Goal: Task Accomplishment & Management: Manage account settings

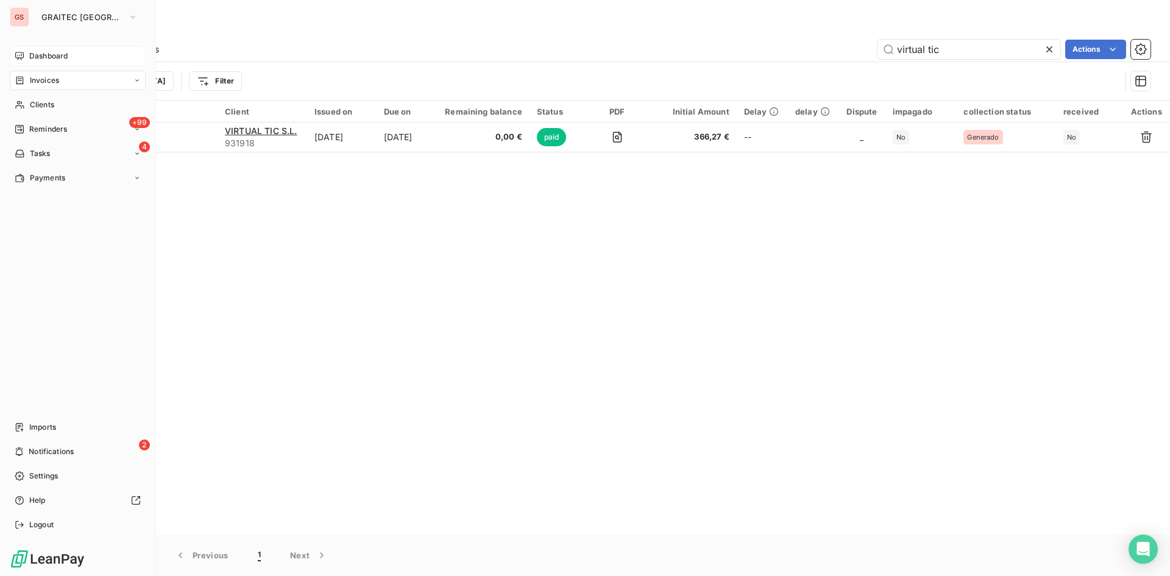
click at [49, 60] on span "Dashboard" at bounding box center [48, 56] width 38 height 11
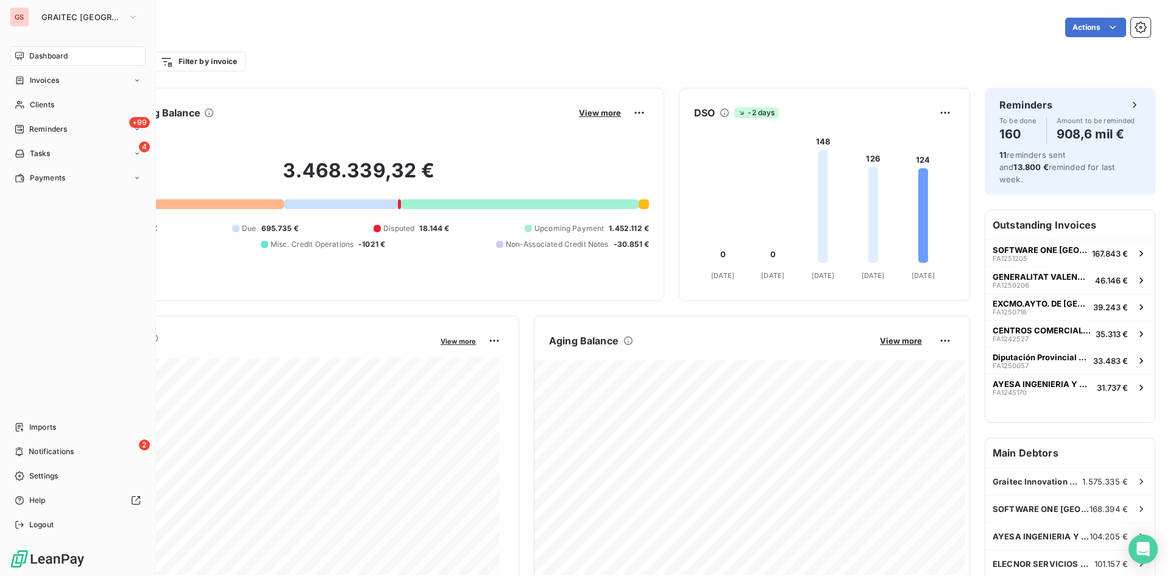
click at [25, 16] on div "GS" at bounding box center [19, 16] width 19 height 19
click at [76, 18] on span "GRAITEC [GEOGRAPHIC_DATA]" at bounding box center [82, 17] width 82 height 10
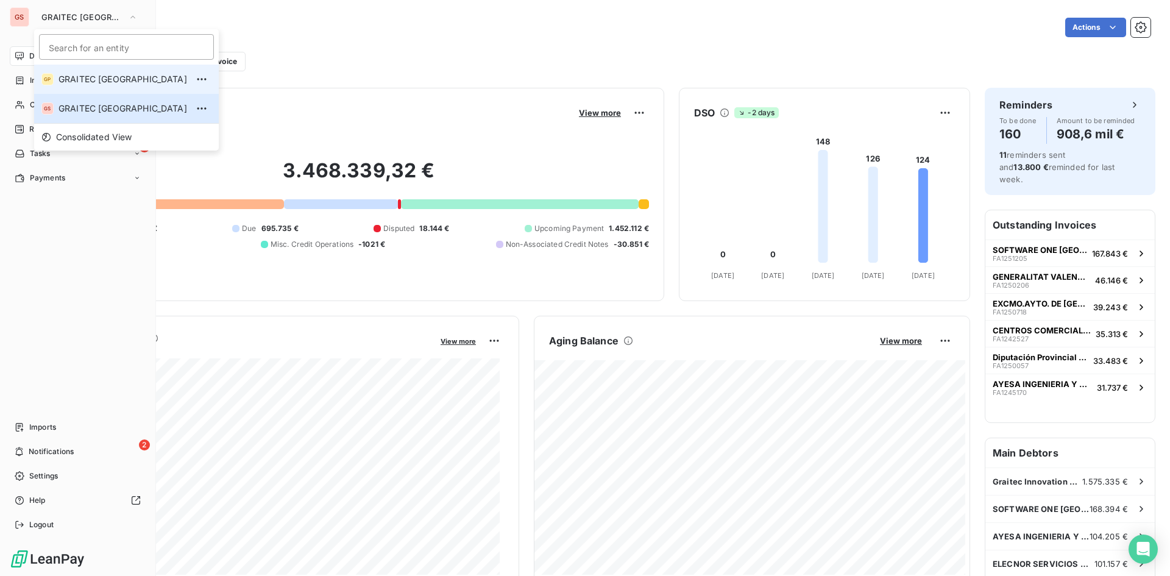
click at [93, 73] on li "GP GRAITEC [GEOGRAPHIC_DATA]" at bounding box center [126, 79] width 185 height 29
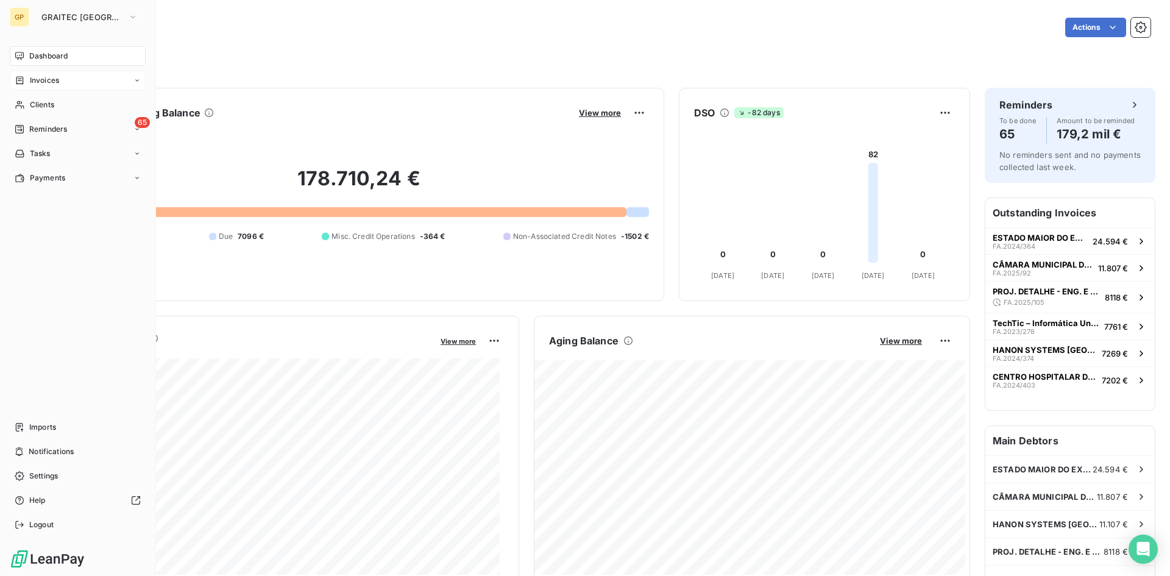
click at [32, 77] on span "Invoices" at bounding box center [44, 80] width 29 height 11
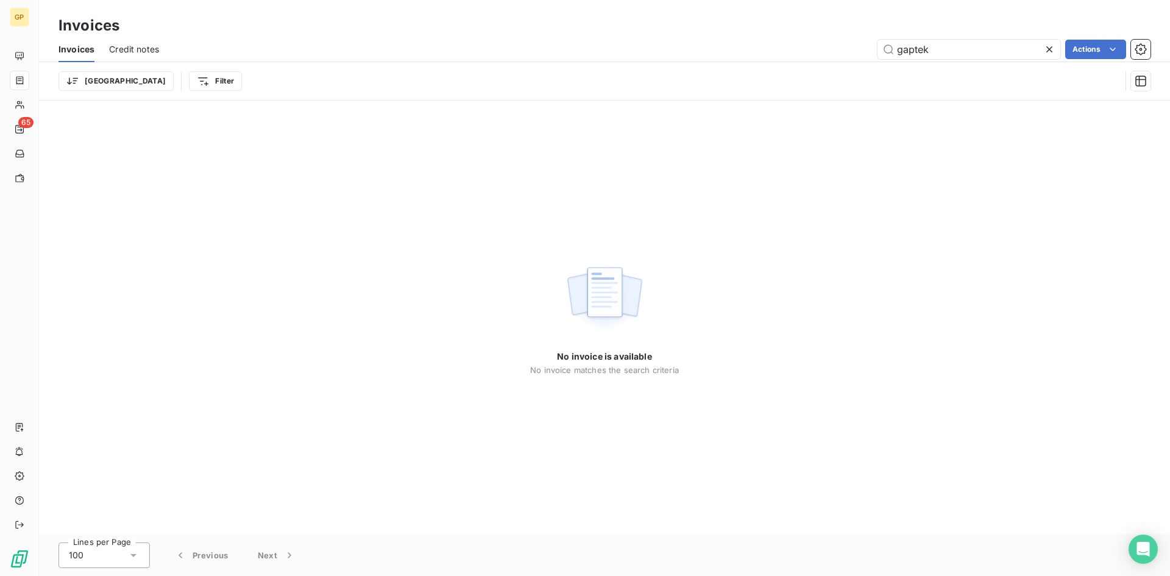
click at [110, 49] on span "Credit notes" at bounding box center [134, 49] width 50 height 12
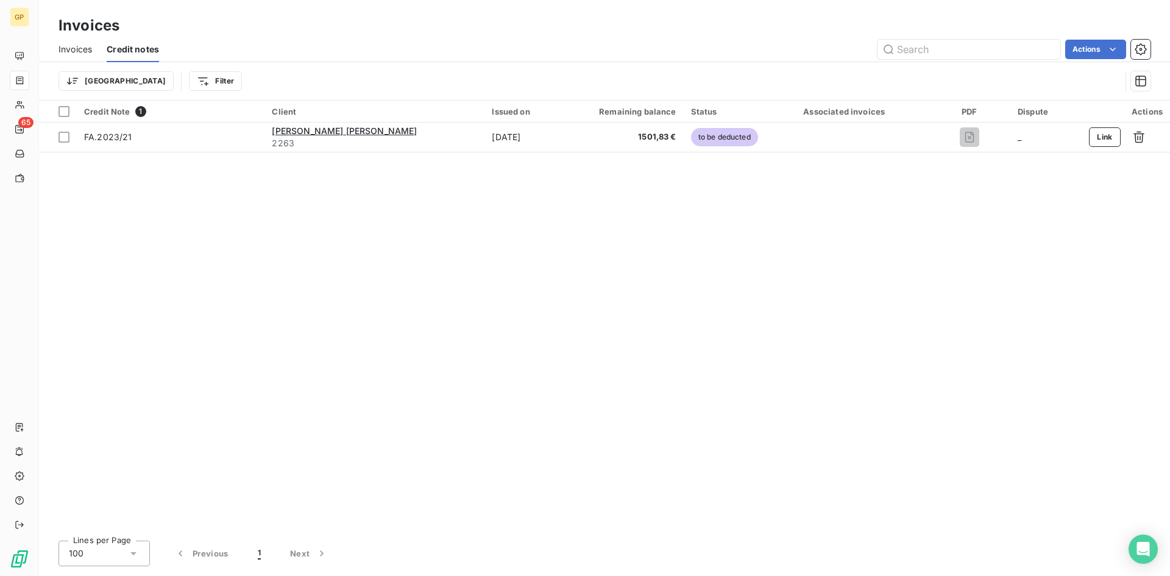
click at [88, 46] on span "Invoices" at bounding box center [75, 49] width 34 height 12
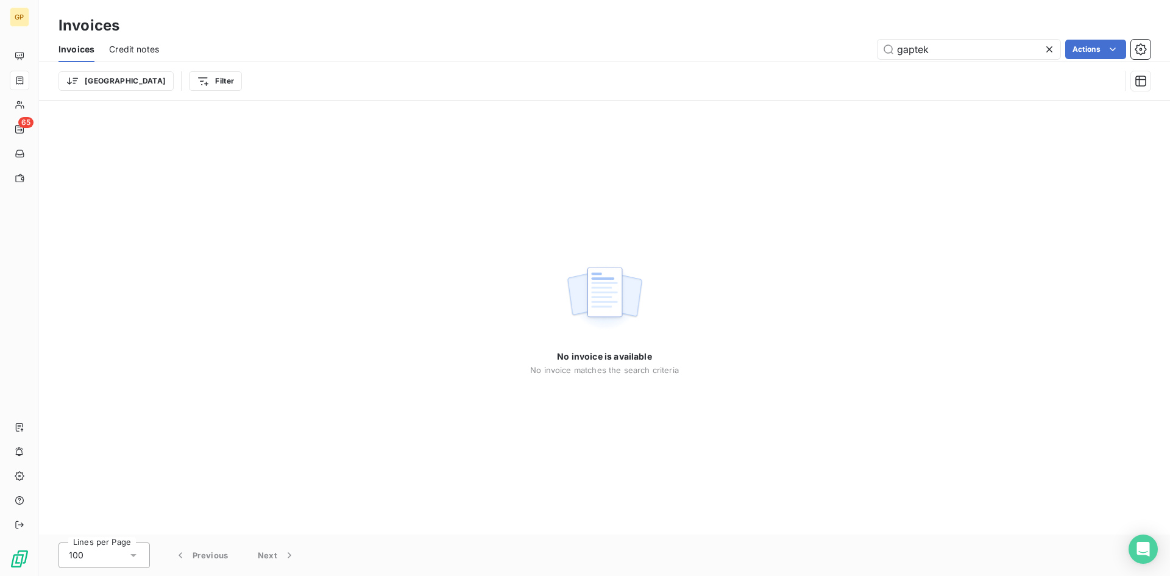
click at [1056, 46] on div at bounding box center [1051, 49] width 17 height 19
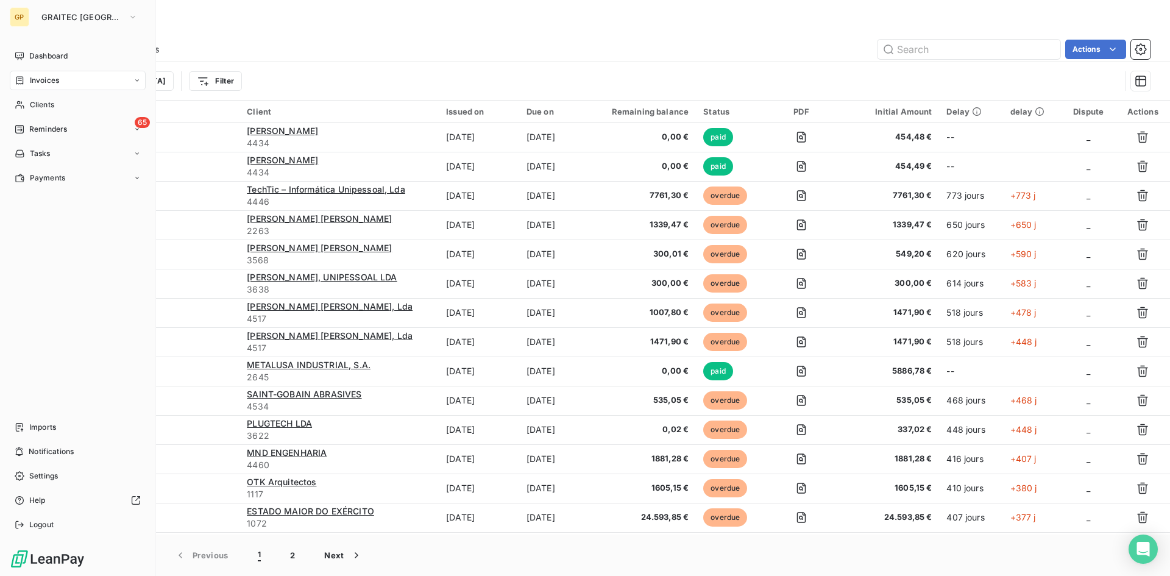
click at [16, 14] on div "GP" at bounding box center [19, 16] width 19 height 19
click at [48, 19] on span "GRAITEC [GEOGRAPHIC_DATA]" at bounding box center [82, 17] width 82 height 10
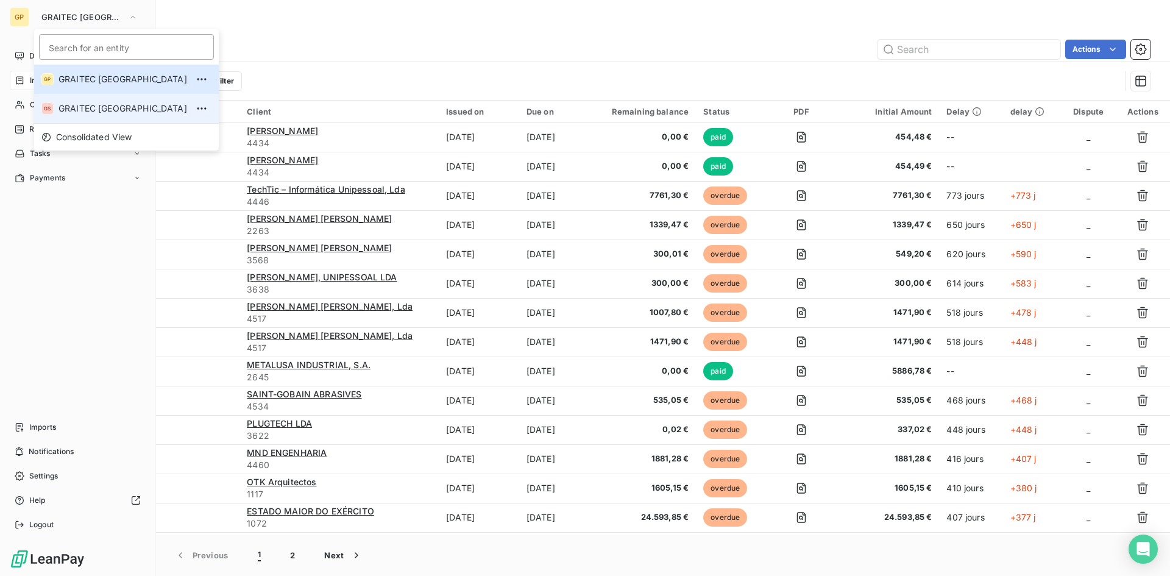
click at [114, 99] on li "GS GRAITEC SPAIN" at bounding box center [126, 108] width 185 height 29
type input "virtual tic"
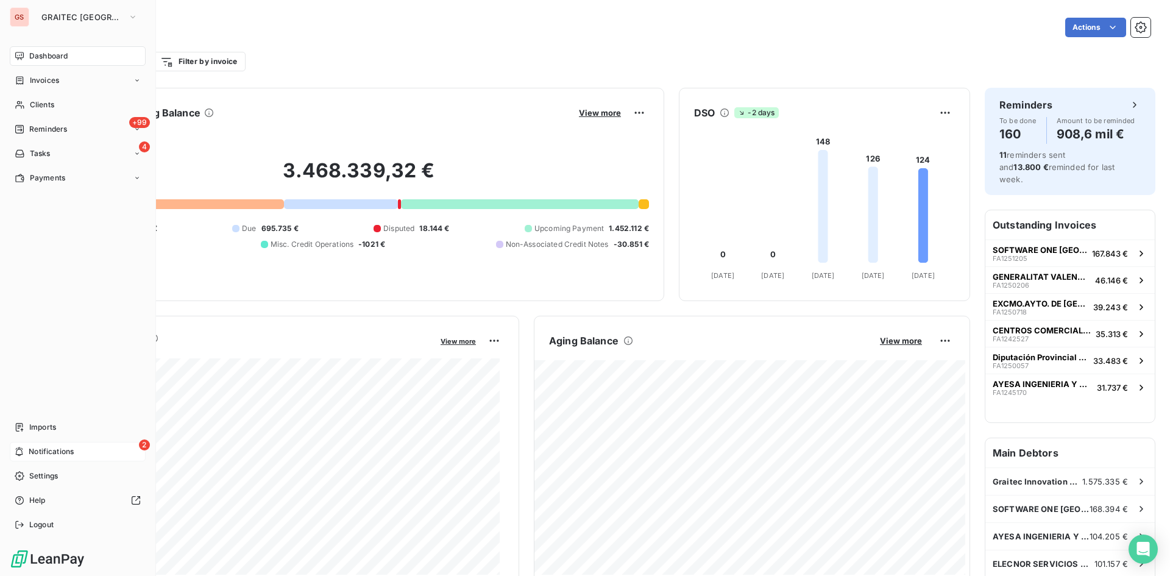
click at [28, 459] on div "2 Notifications" at bounding box center [78, 451] width 136 height 19
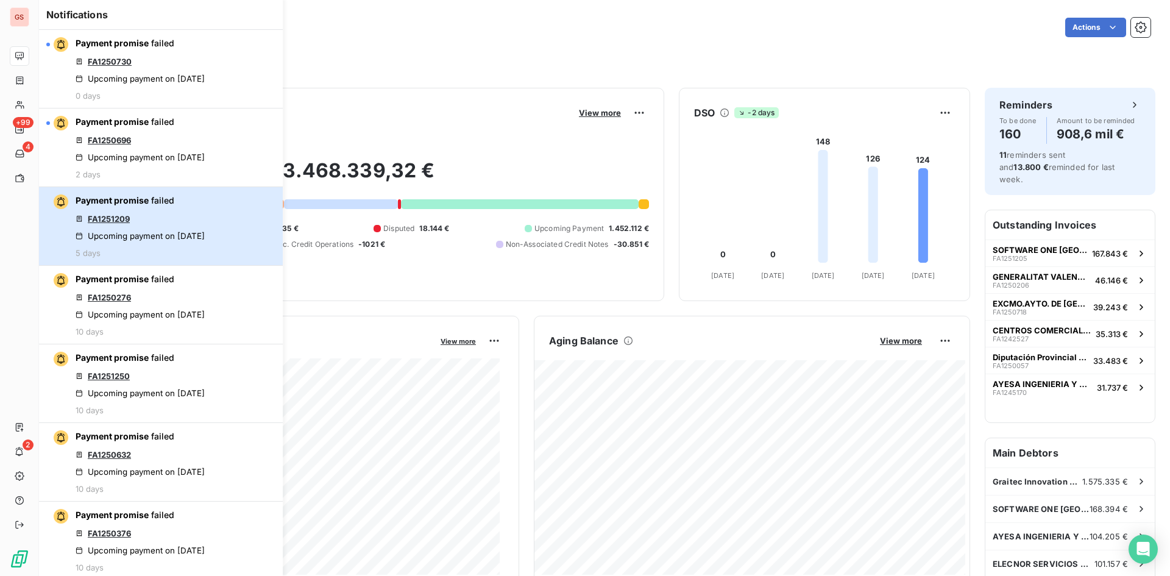
click at [179, 217] on div "Payment promise failed FA1251209 Upcoming payment on Aug 5, 2025 5 days" at bounding box center [140, 225] width 129 height 63
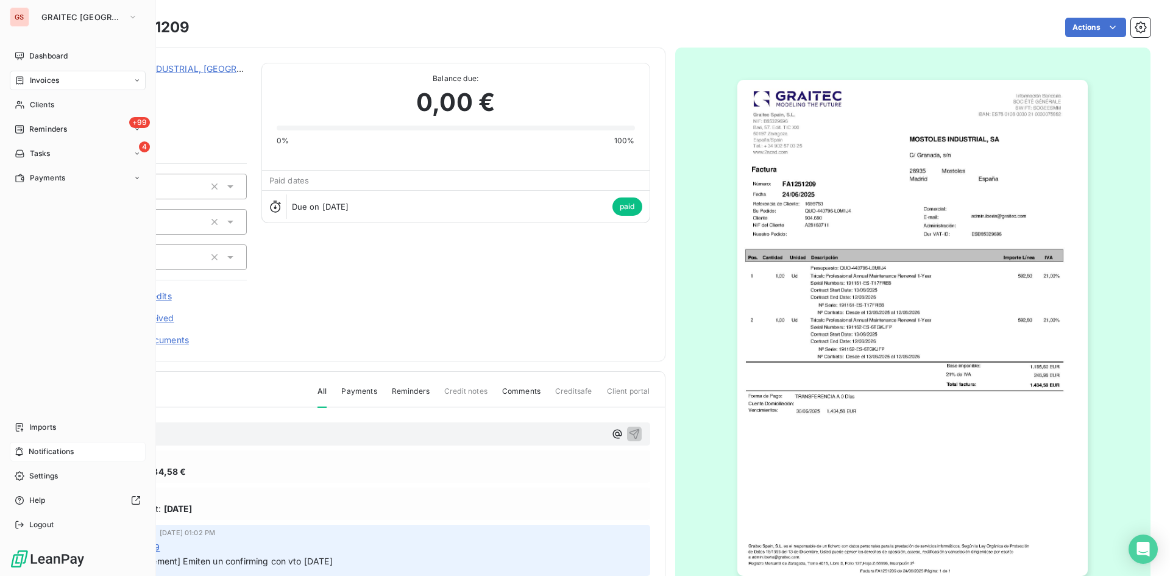
click at [62, 455] on span "Notifications" at bounding box center [51, 451] width 45 height 11
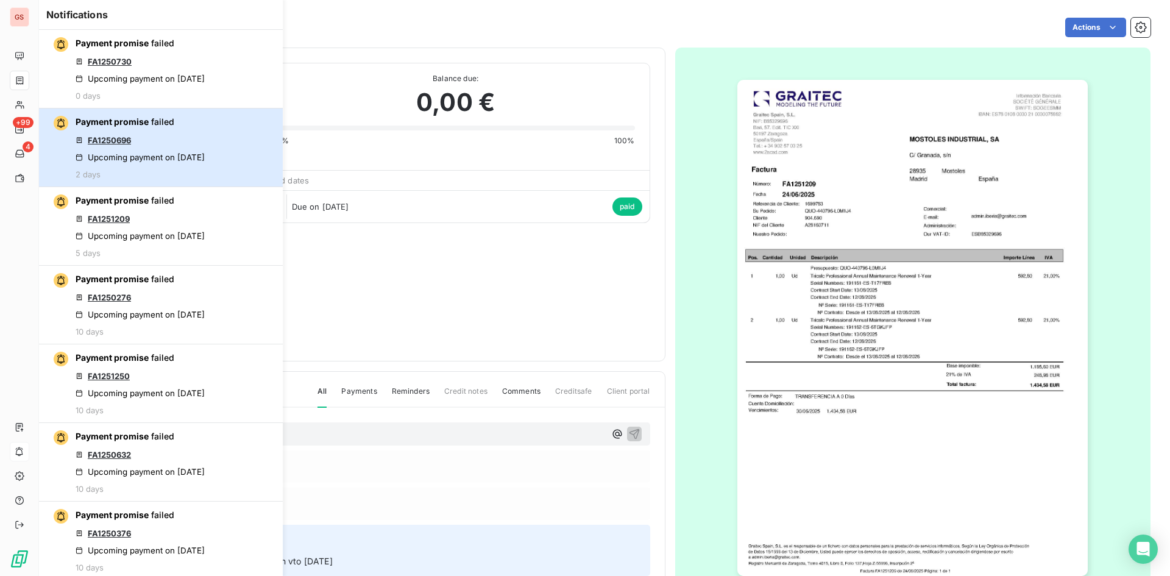
click at [169, 150] on div "Payment promise failed FA1250696 Upcoming payment on Aug 8, 2025 2 days" at bounding box center [140, 147] width 129 height 63
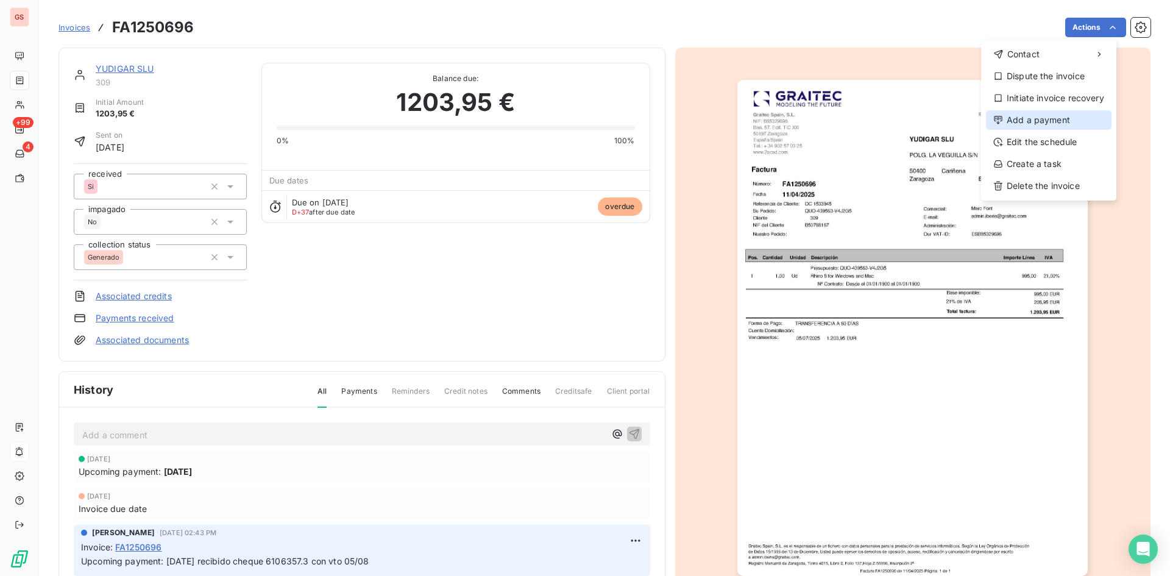
click at [1063, 124] on div "Add a payment" at bounding box center [1049, 119] width 126 height 19
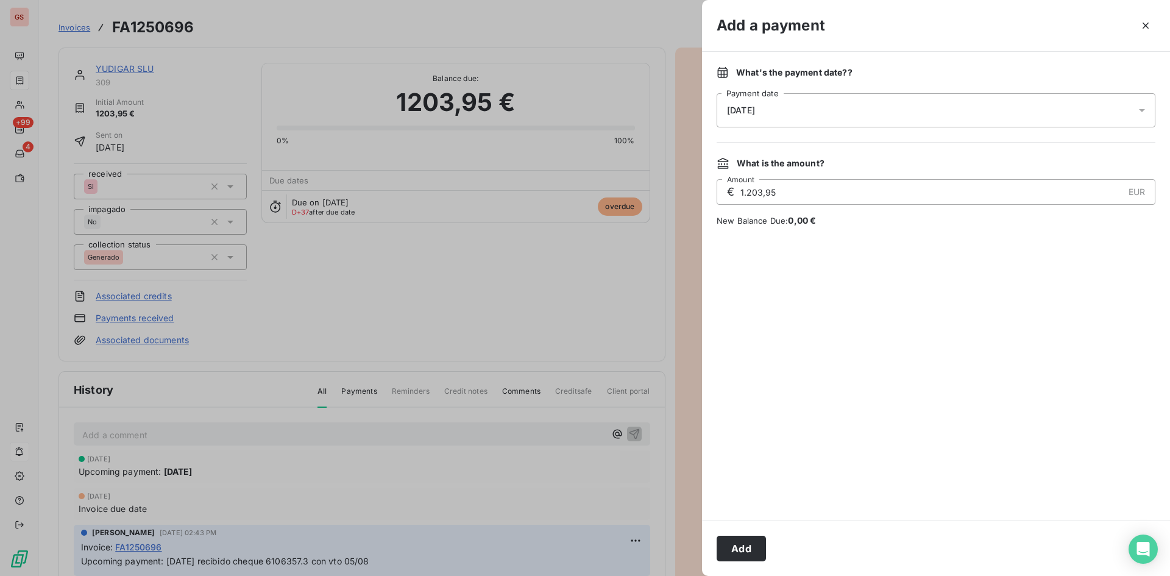
click at [816, 113] on div "11/08/2025" at bounding box center [936, 110] width 439 height 34
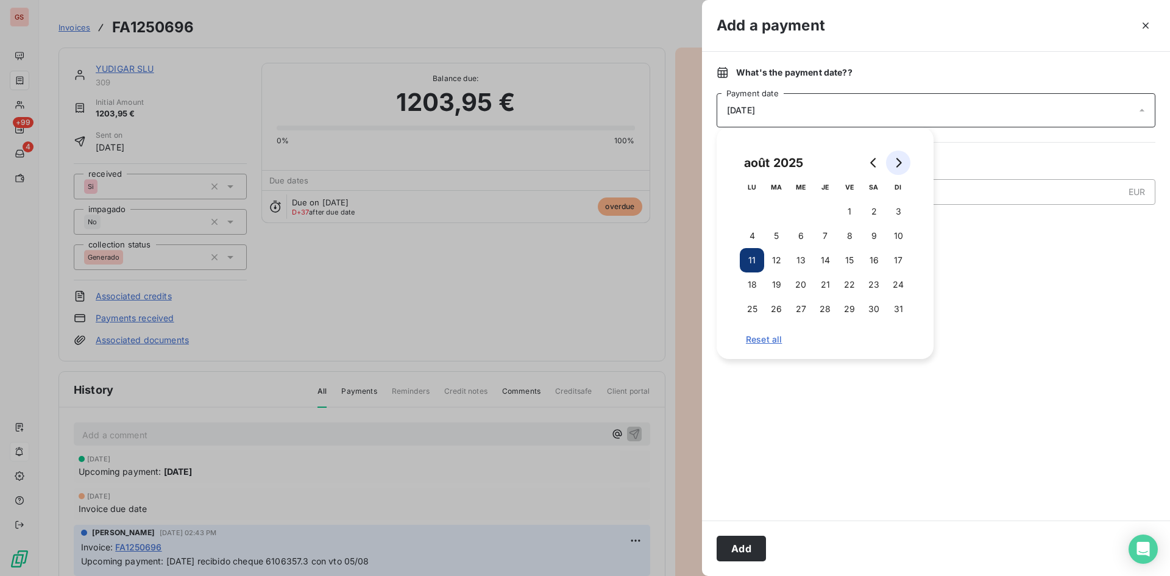
click at [893, 161] on icon "Go to next month" at bounding box center [898, 163] width 10 height 10
click at [783, 310] on button "30" at bounding box center [776, 309] width 24 height 24
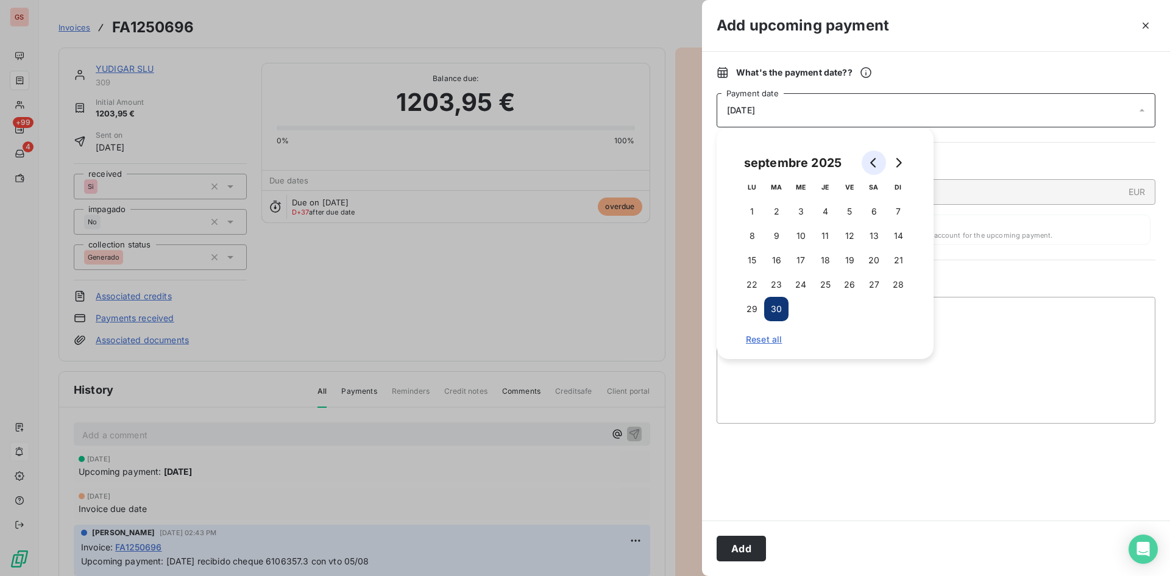
click at [873, 157] on button "Go to previous month" at bounding box center [874, 162] width 24 height 24
click at [893, 312] on button "31" at bounding box center [898, 309] width 24 height 24
click at [1014, 334] on textarea "Add a comment ( optional )" at bounding box center [936, 360] width 439 height 127
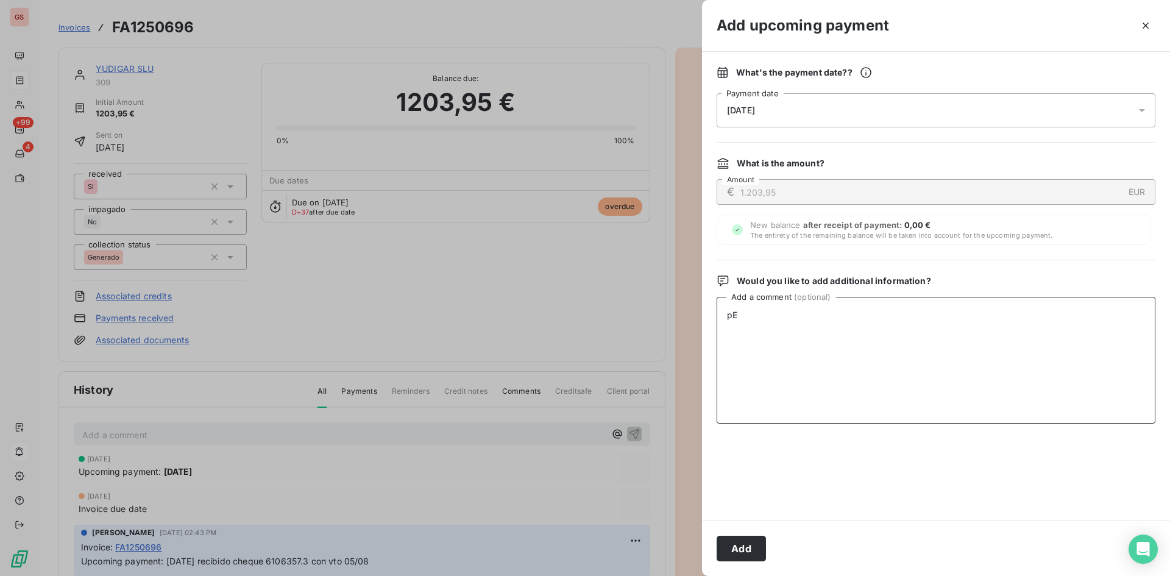
type textarea "p"
type textarea "Pendiente de remesar."
click at [749, 548] on button "Add" at bounding box center [741, 549] width 49 height 26
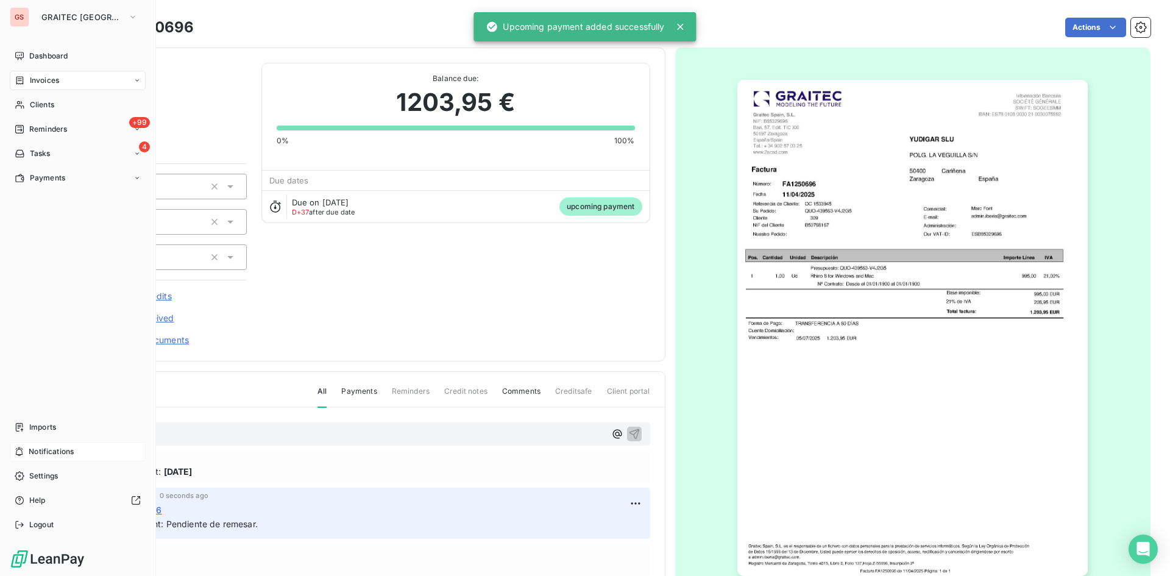
click at [35, 446] on span "Notifications" at bounding box center [51, 451] width 45 height 11
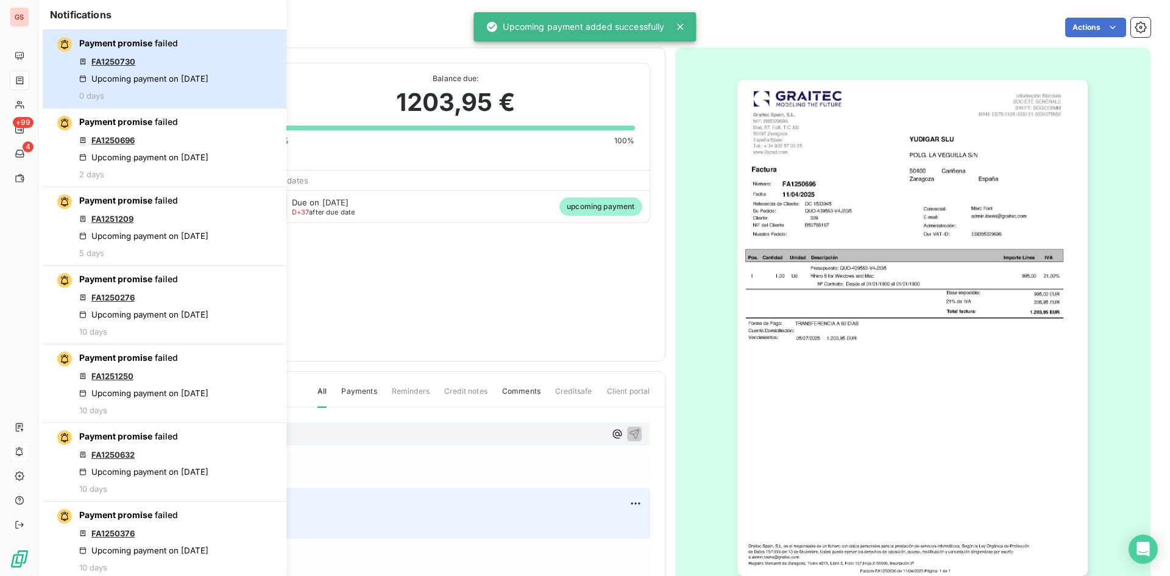
click at [175, 69] on div "Payment promise failed FA1250730 Upcoming payment on Aug 10, 2025 0 days" at bounding box center [143, 68] width 129 height 63
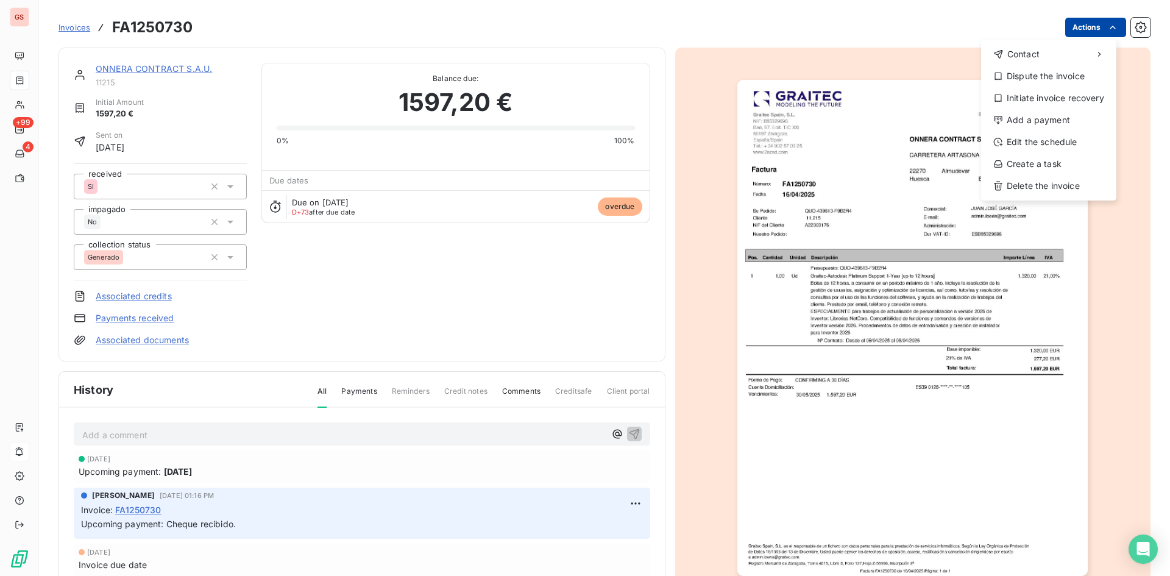
click at [1099, 34] on html "GS +99 4 Invoices FA1250730 Actions Contact Dispute the invoice Initiate invoic…" at bounding box center [585, 288] width 1170 height 576
click at [1054, 121] on div "Add a payment" at bounding box center [1049, 119] width 126 height 19
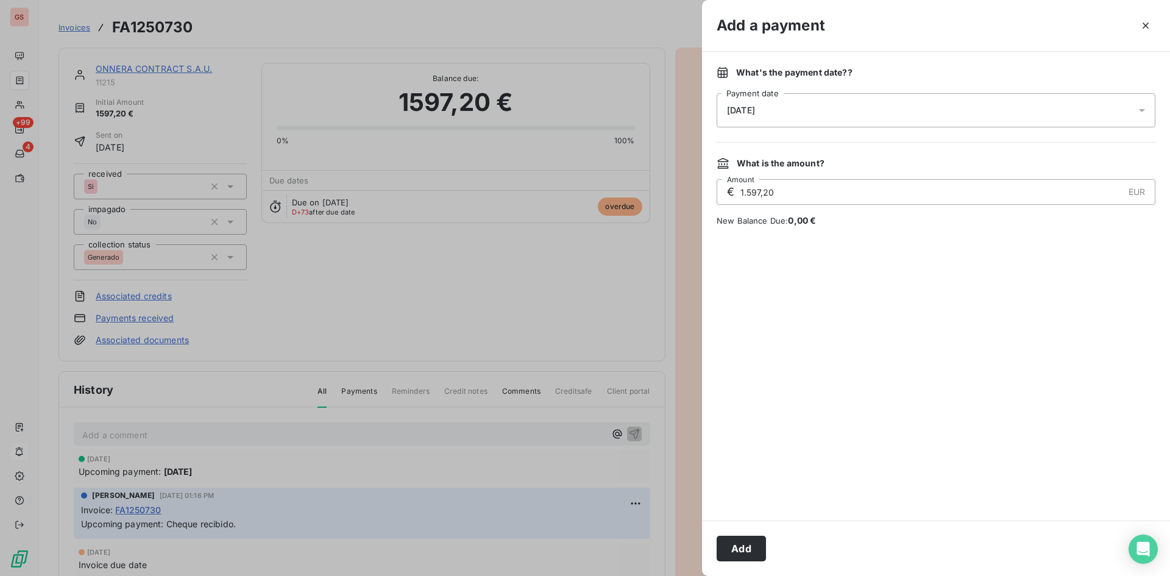
click at [858, 115] on div "11/08/2025" at bounding box center [936, 110] width 439 height 34
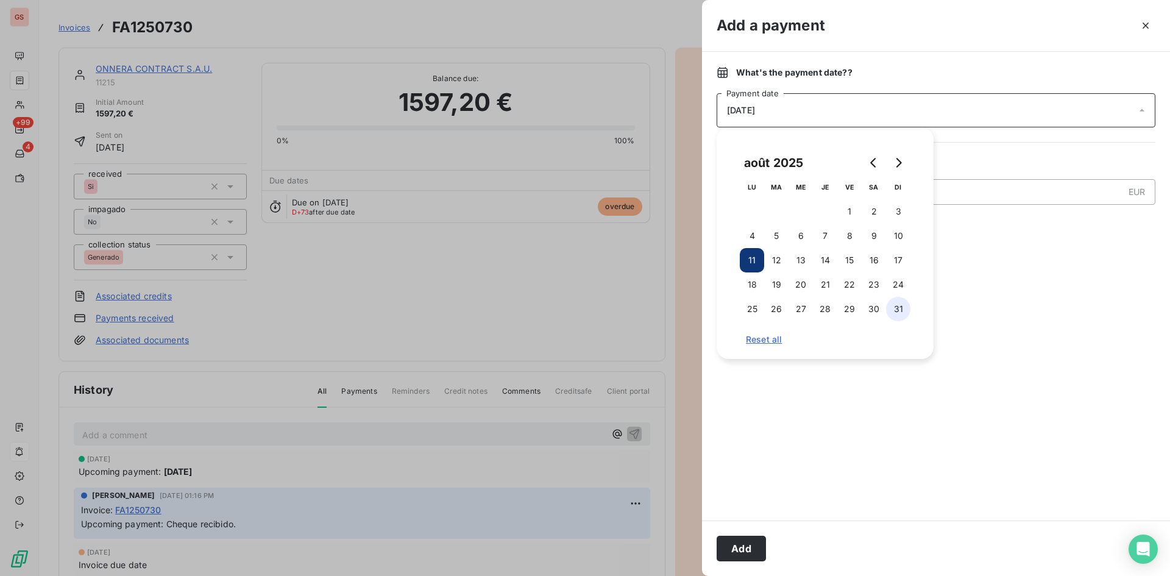
click at [892, 313] on button "31" at bounding box center [898, 309] width 24 height 24
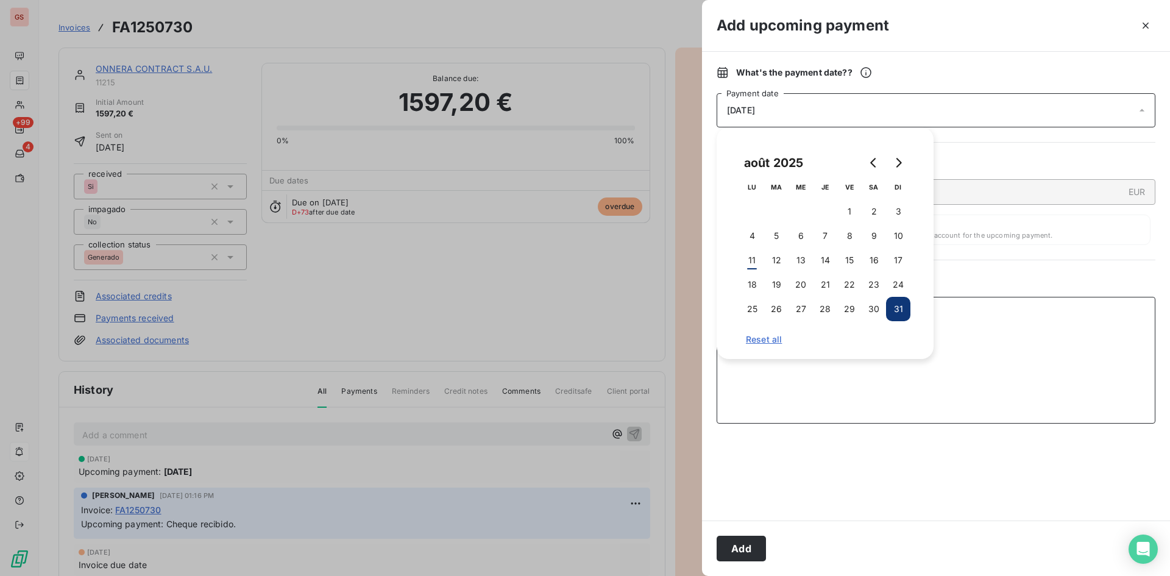
click at [987, 405] on textarea "Add a comment ( optional )" at bounding box center [936, 360] width 439 height 127
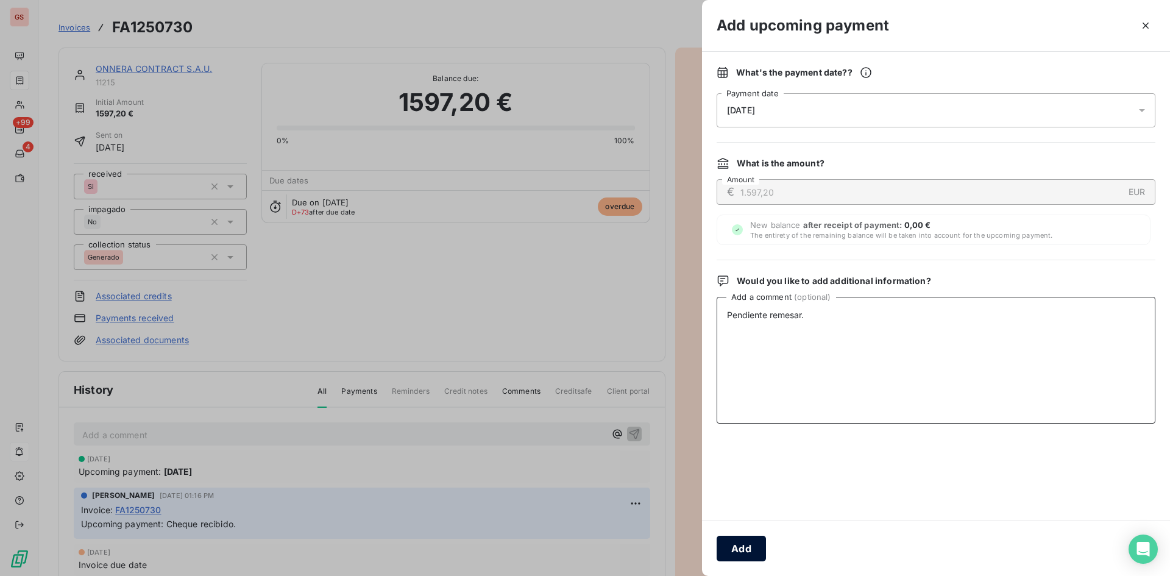
type textarea "Pendiente remesar."
click at [745, 536] on button "Add" at bounding box center [741, 549] width 49 height 26
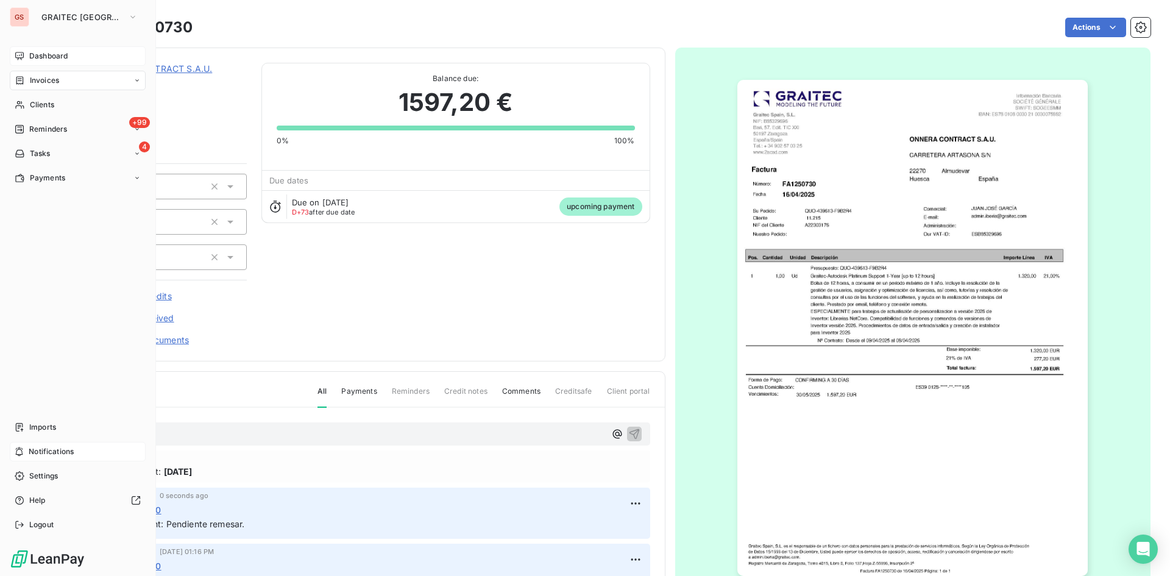
click at [20, 55] on icon at bounding box center [20, 56] width 10 height 10
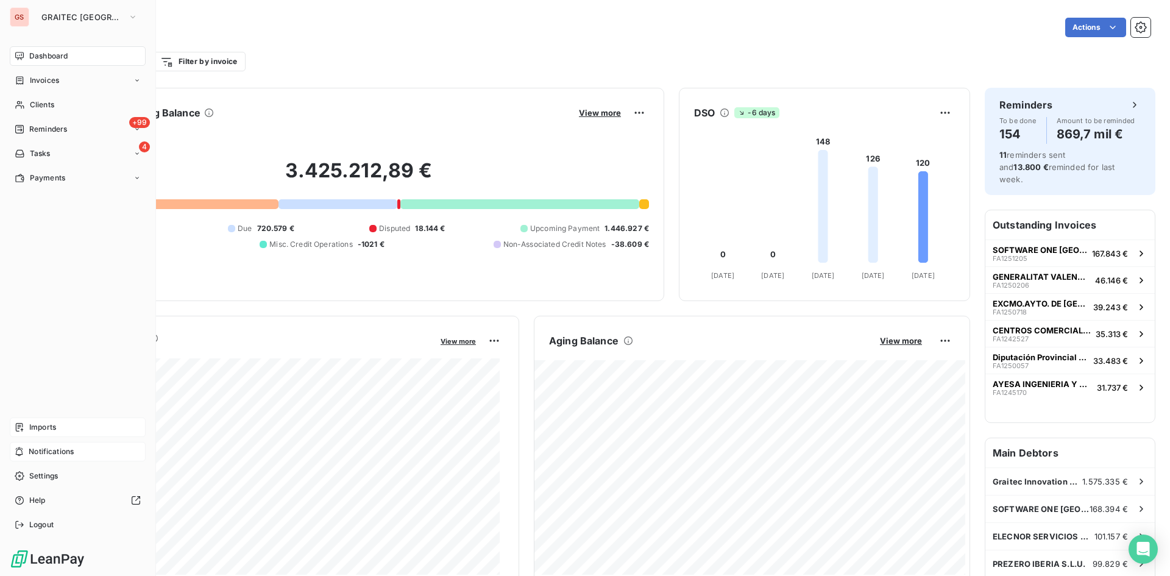
click at [37, 430] on span "Imports" at bounding box center [42, 427] width 27 height 11
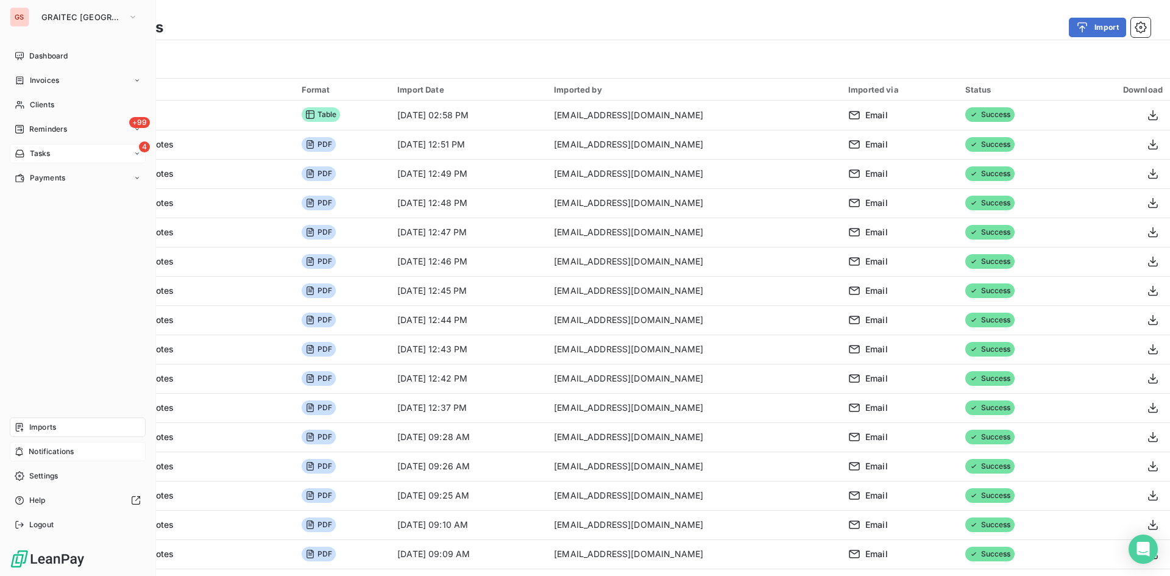
click at [42, 150] on span "Tasks" at bounding box center [40, 153] width 21 height 11
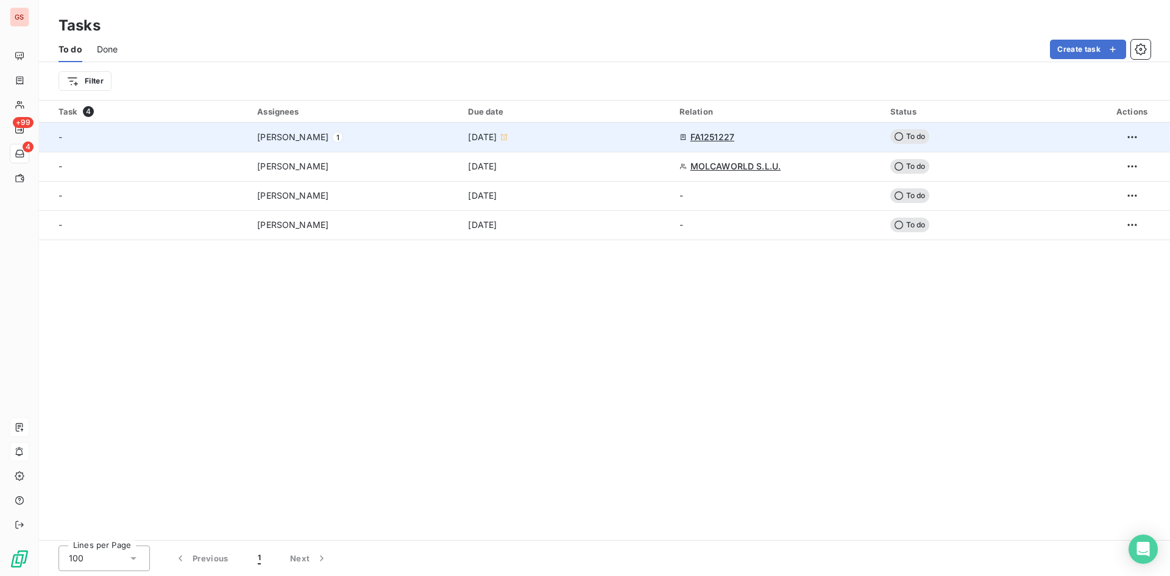
click at [575, 133] on div "Aug 6, 2025" at bounding box center [566, 137] width 196 height 12
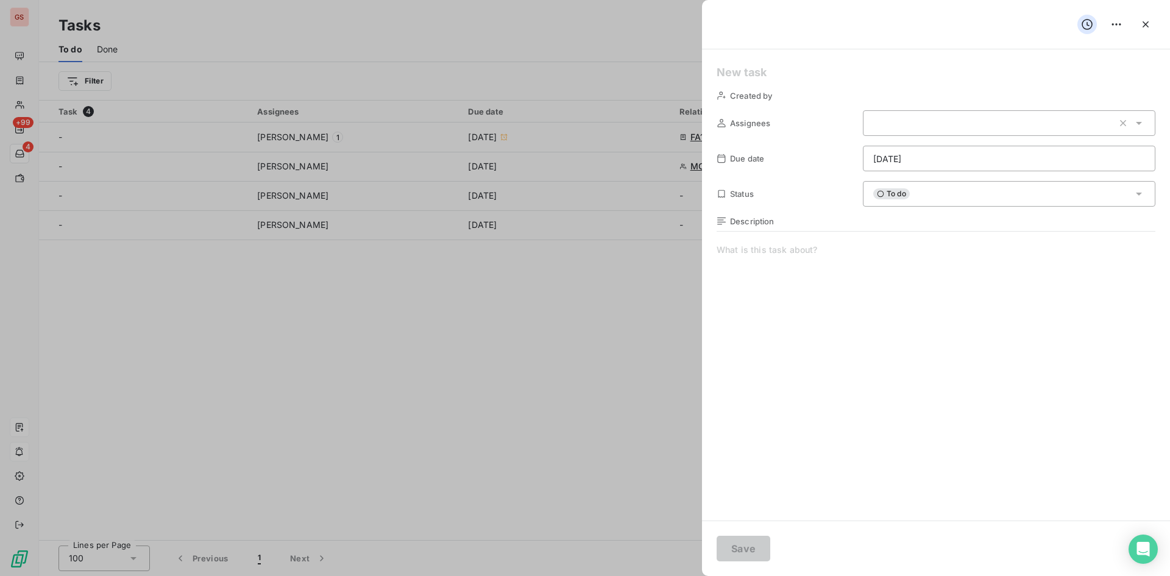
type input "08/06/2025"
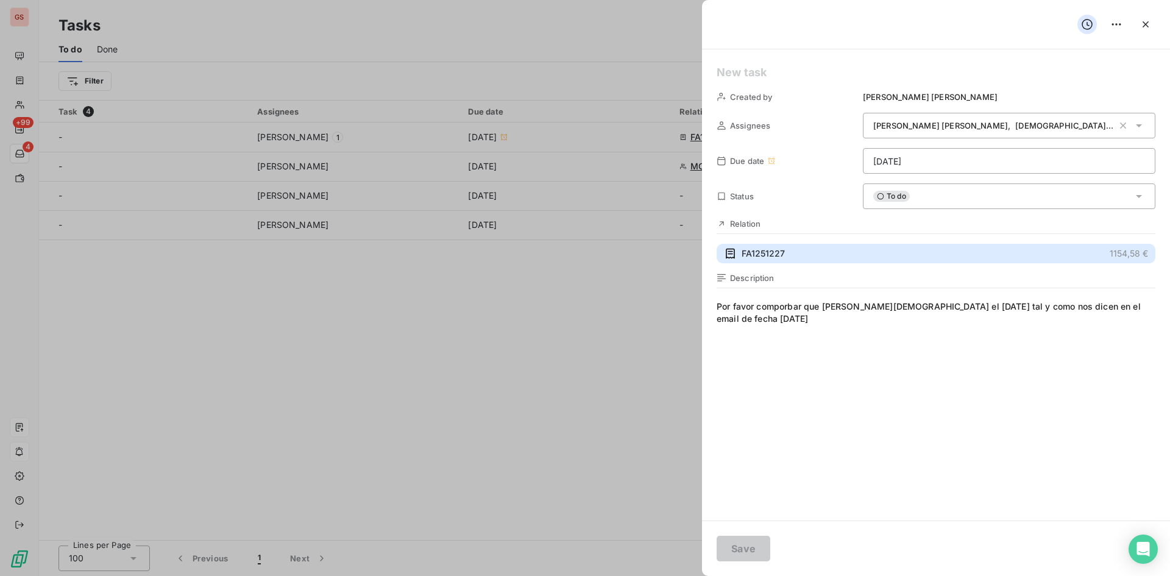
click at [767, 254] on span "FA1251227" at bounding box center [763, 253] width 43 height 12
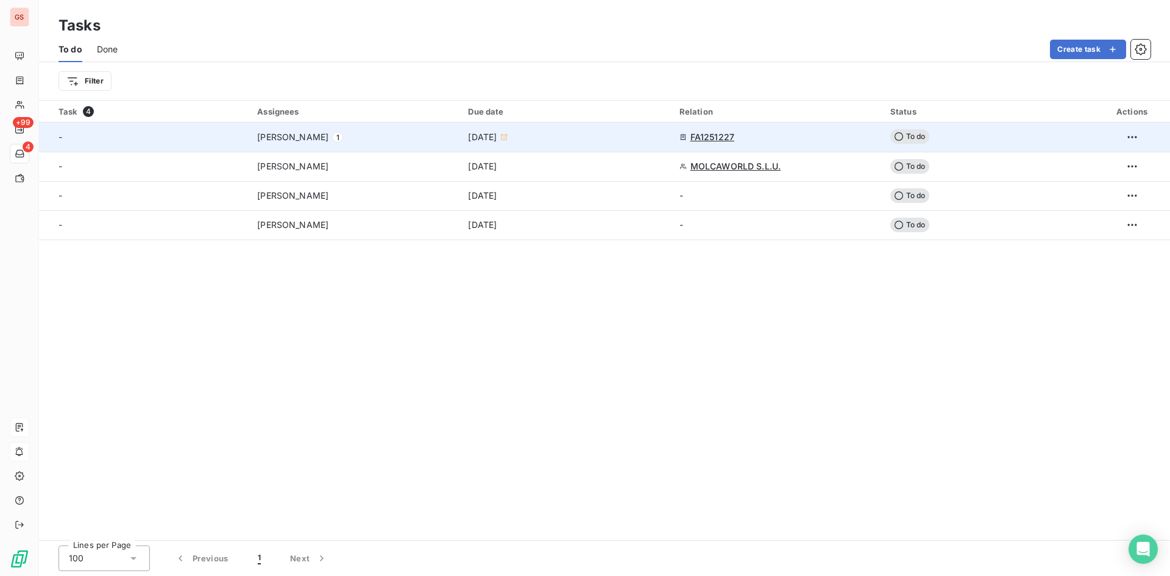
click at [816, 135] on div "FA1251227" at bounding box center [777, 137] width 196 height 12
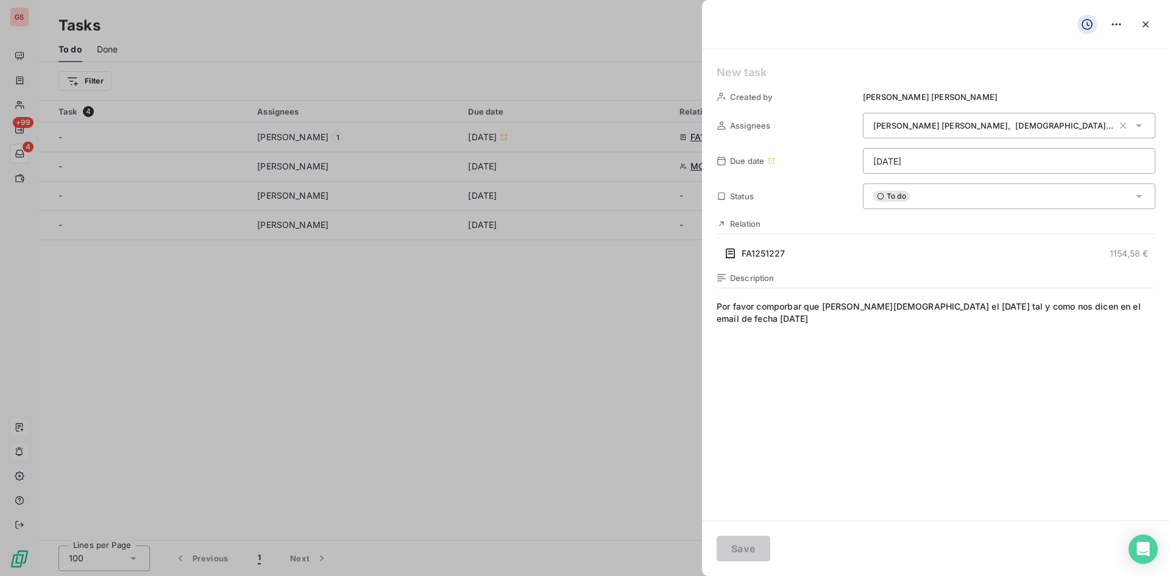
click at [1024, 192] on div "To do" at bounding box center [1009, 196] width 292 height 26
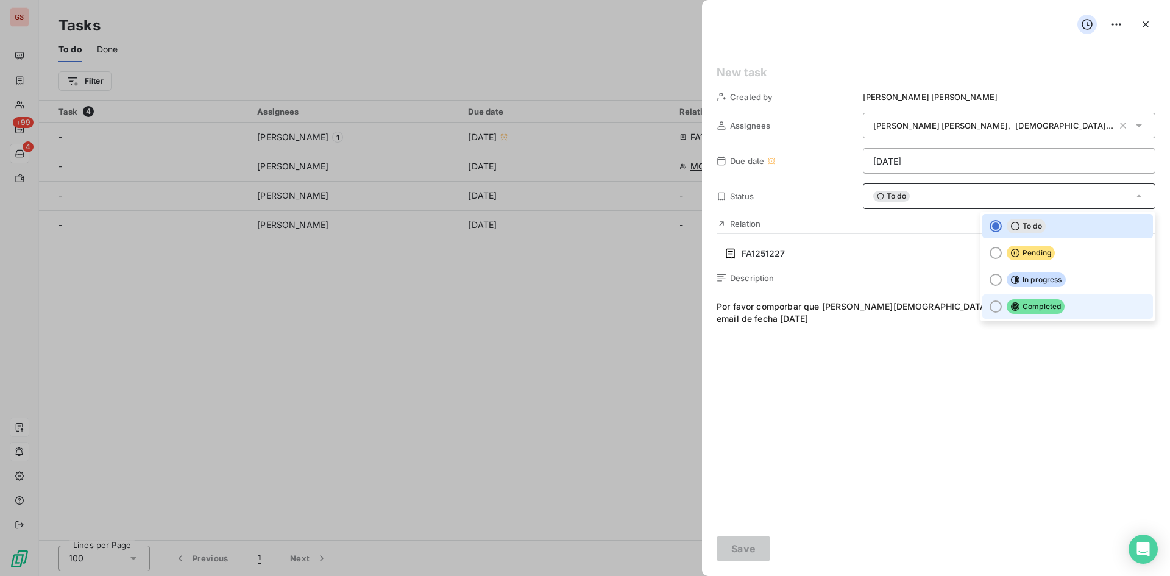
click at [1051, 307] on span "Completed" at bounding box center [1036, 306] width 58 height 15
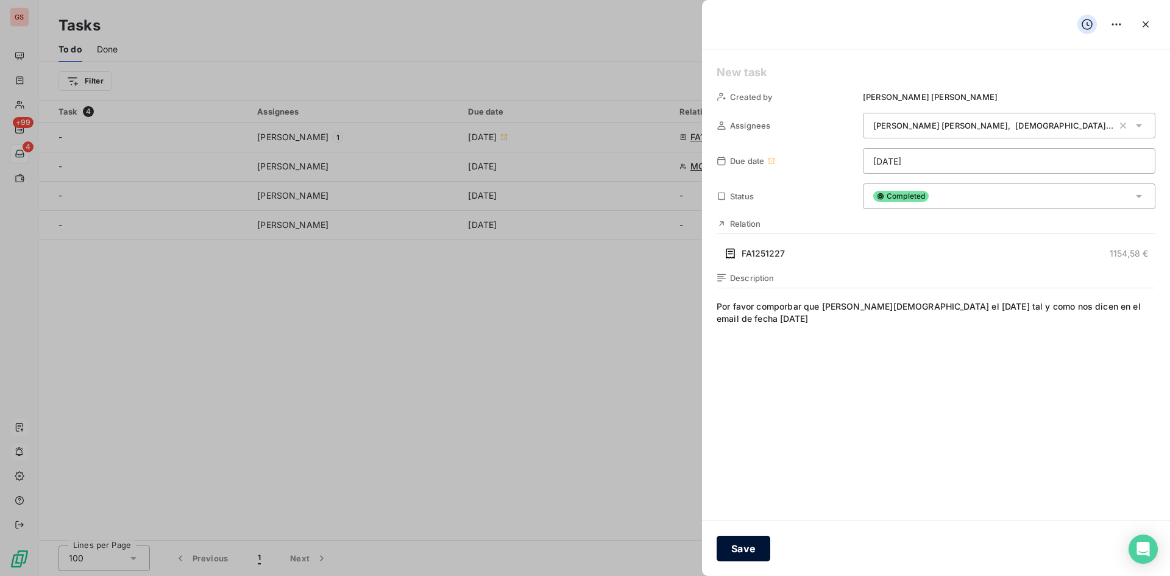
click at [739, 547] on button "Save" at bounding box center [744, 549] width 54 height 26
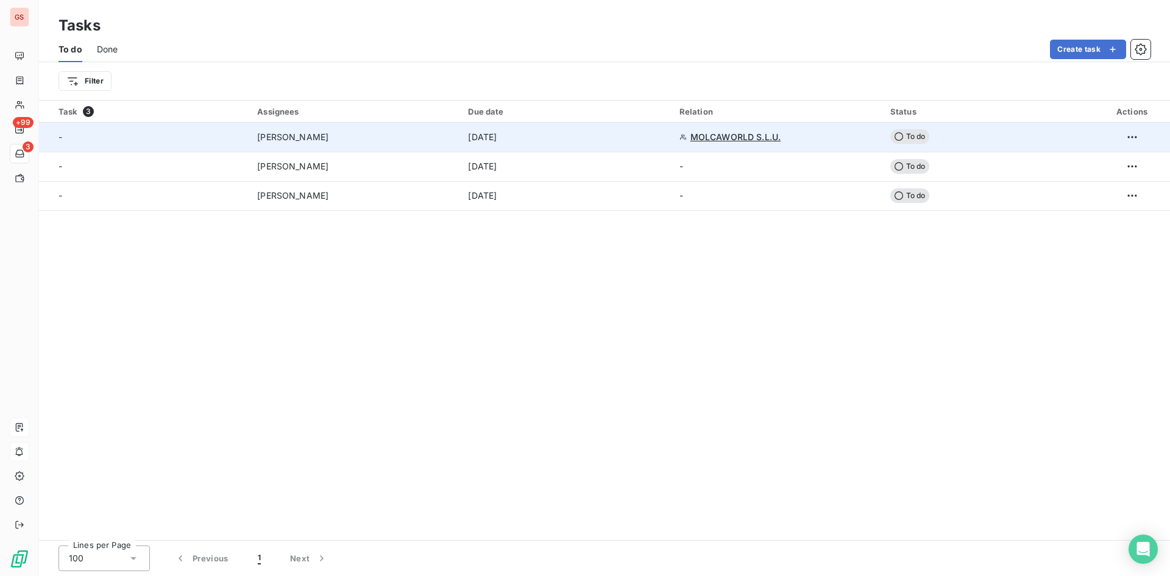
click at [534, 143] on td "Aug 11, 2025" at bounding box center [566, 136] width 211 height 29
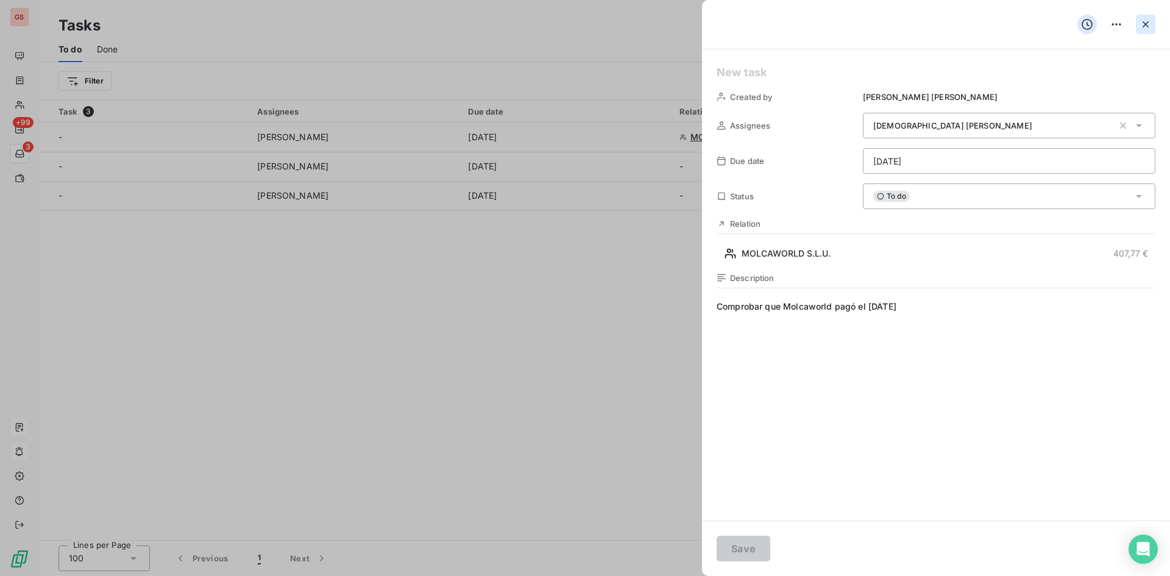
click at [1147, 21] on icon "button" at bounding box center [1145, 24] width 12 height 12
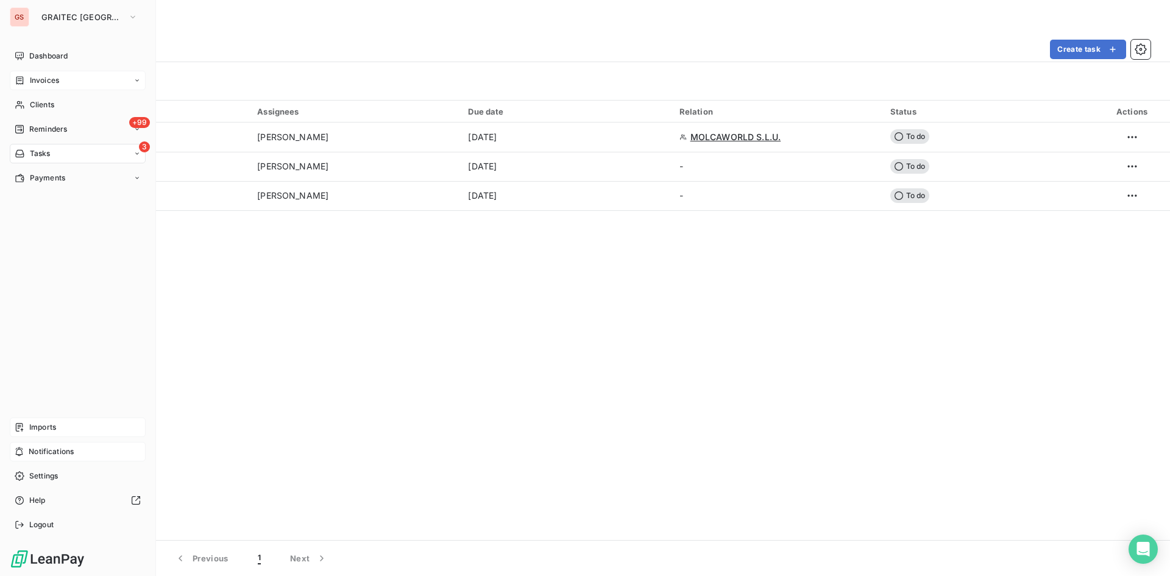
click at [62, 83] on div "Invoices" at bounding box center [78, 80] width 136 height 19
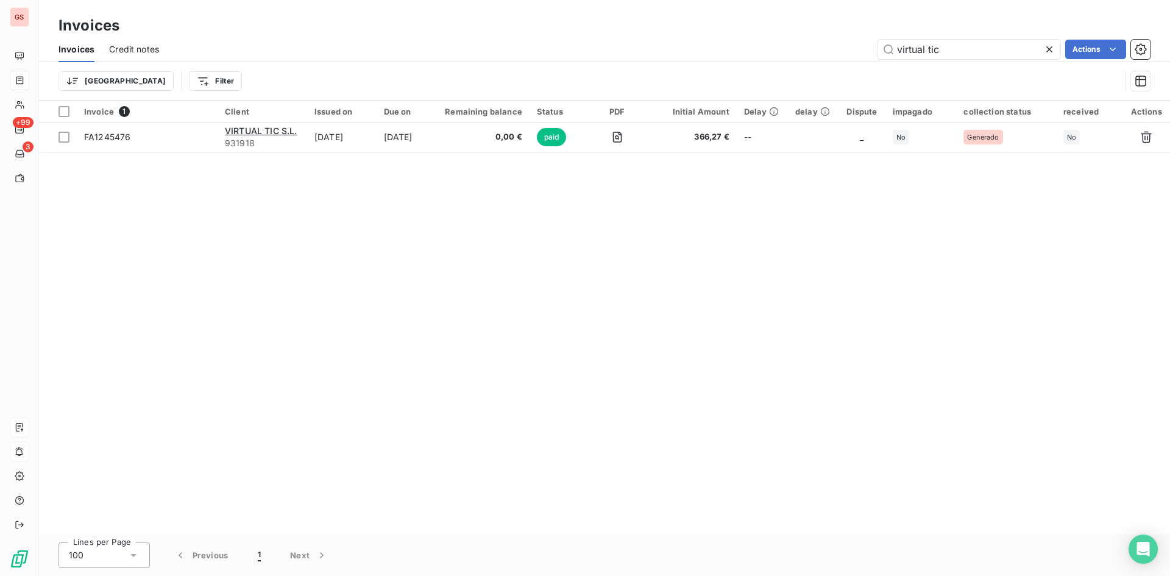
drag, startPoint x: 946, startPoint y: 49, endPoint x: 774, endPoint y: 19, distance: 174.5
click at [785, 24] on div "Invoices Invoices Credit notes virtual tic Actions Trier Filter" at bounding box center [604, 50] width 1131 height 101
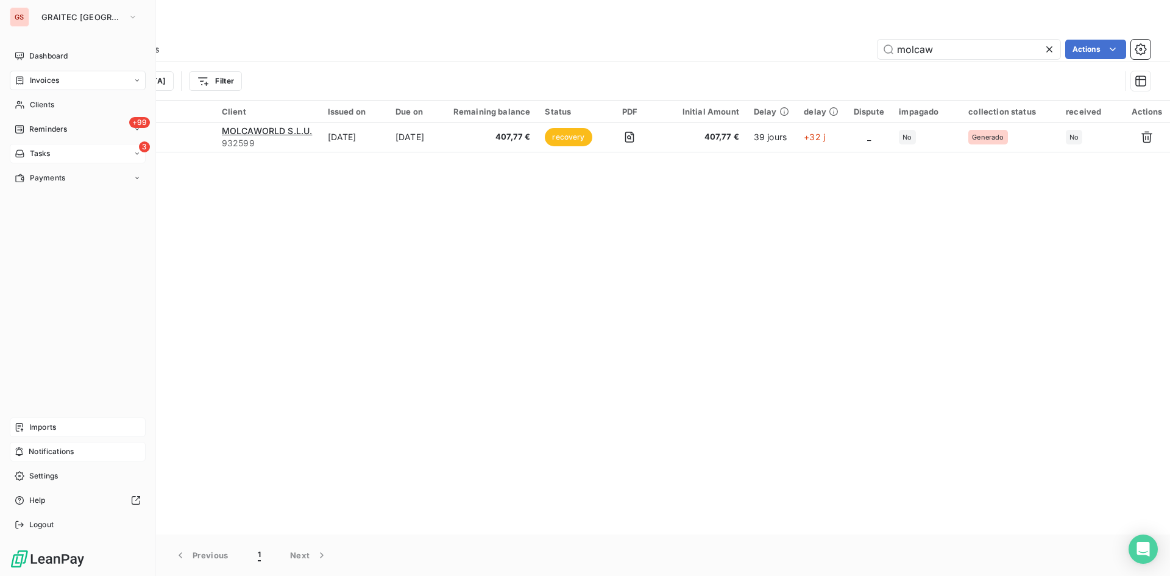
type input "molcaw"
click at [73, 157] on div "3 Tasks" at bounding box center [78, 153] width 136 height 19
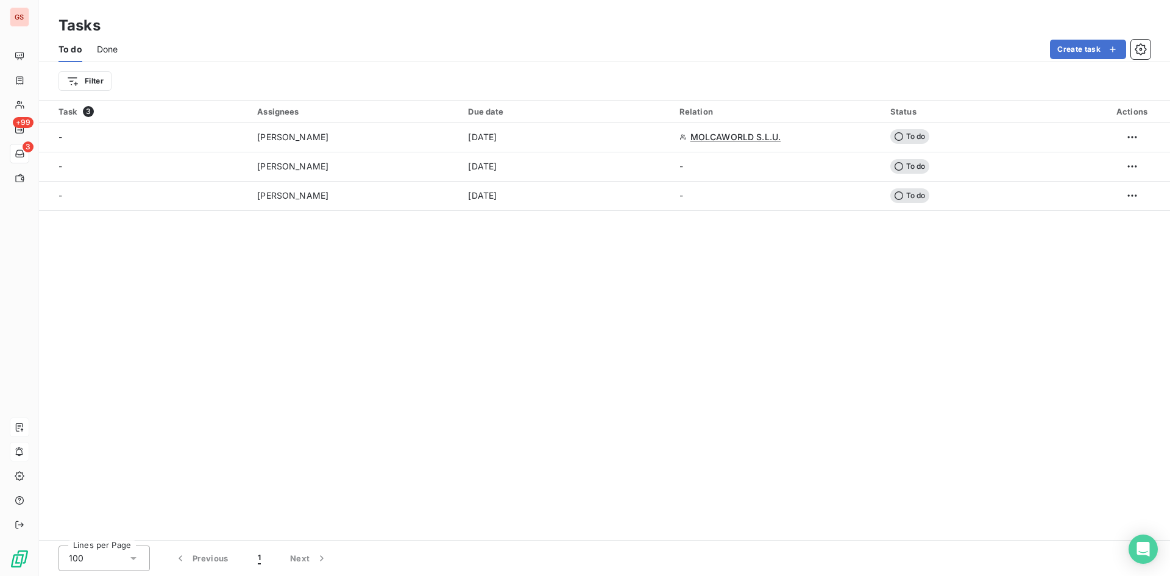
click at [116, 49] on span "Done" at bounding box center [107, 49] width 21 height 12
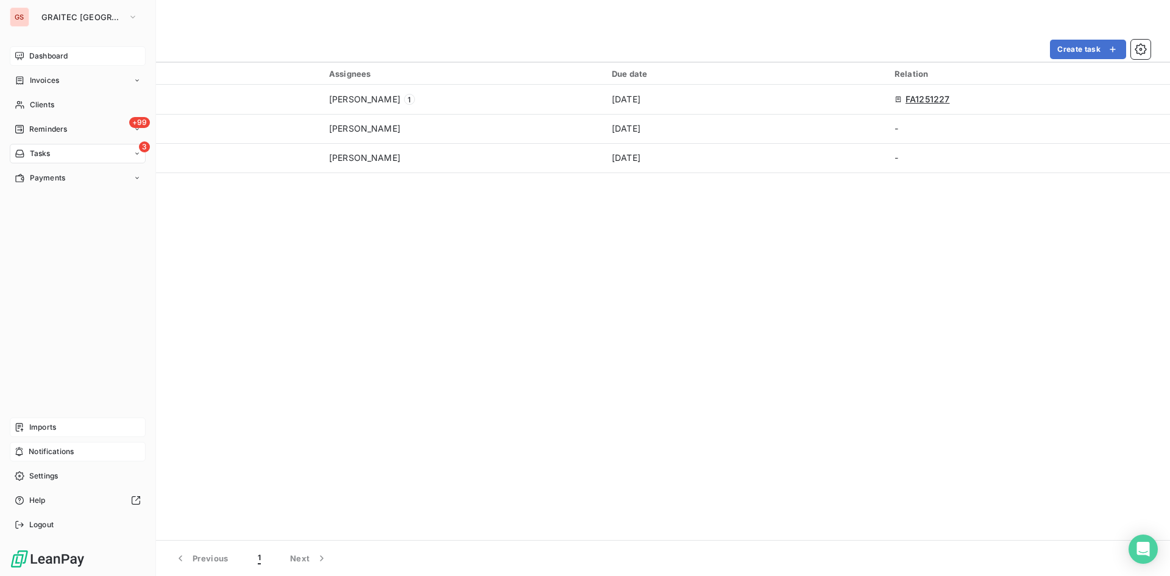
click at [19, 64] on div "Dashboard" at bounding box center [78, 55] width 136 height 19
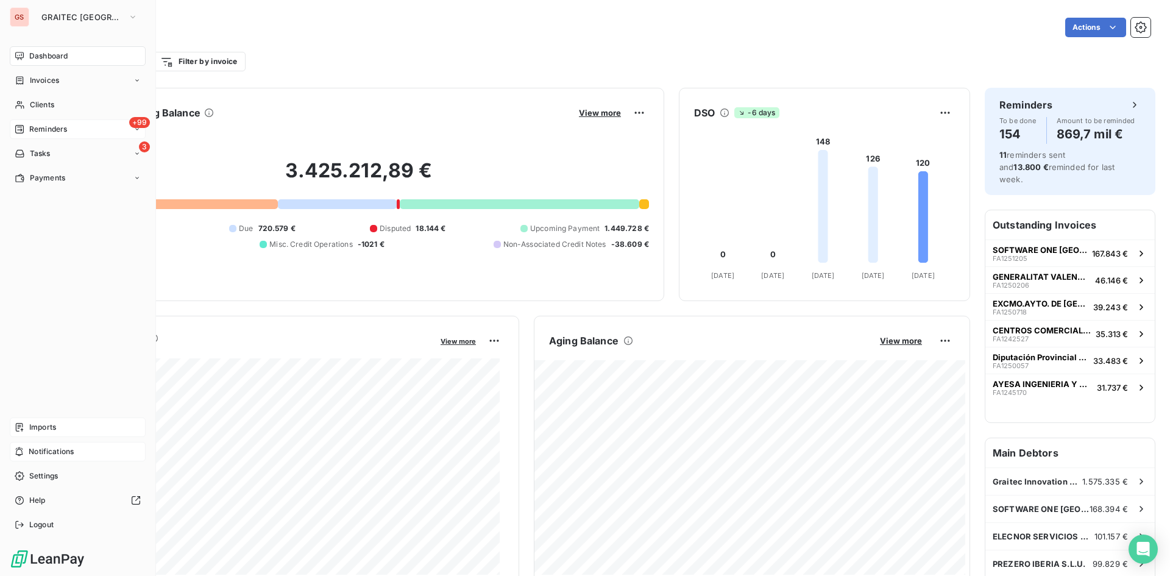
click at [62, 131] on span "Reminders" at bounding box center [48, 129] width 38 height 11
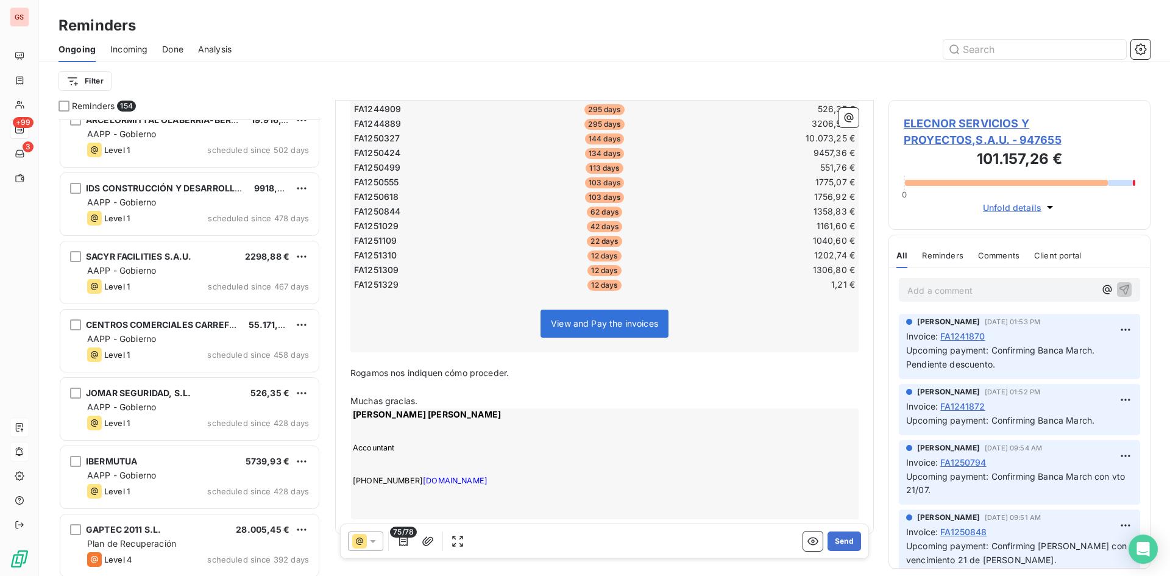
scroll to position [427, 0]
